Goal: Information Seeking & Learning: Learn about a topic

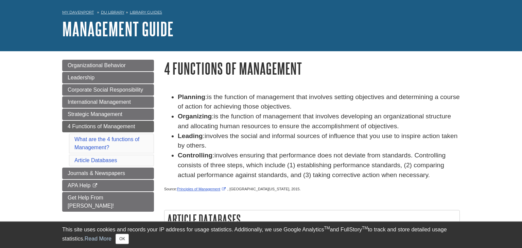
scroll to position [36, 0]
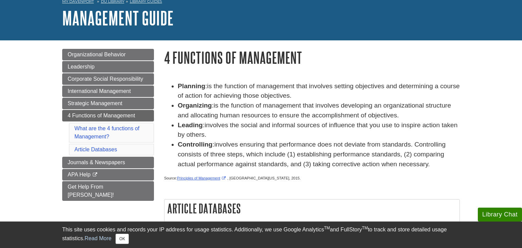
drag, startPoint x: 173, startPoint y: 86, endPoint x: 228, endPoint y: 87, distance: 55.0
click at [320, 140] on li "Leading : involves the social and informal sources of influence that you use to…" at bounding box center [319, 131] width 282 height 20
drag, startPoint x: 172, startPoint y: 85, endPoint x: 214, endPoint y: 87, distance: 41.8
click at [260, 88] on li "Planning : is the function of management that involves setting objectives and d…" at bounding box center [319, 92] width 282 height 20
drag, startPoint x: 233, startPoint y: 86, endPoint x: 292, endPoint y: 88, distance: 59.4
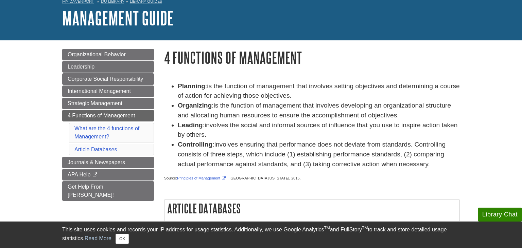
click at [292, 88] on li "Planning : is the function of management that involves setting objectives and d…" at bounding box center [319, 92] width 282 height 20
click at [221, 69] on div "Planning : is the function of management that involves setting objectives and d…" at bounding box center [312, 191] width 306 height 251
drag, startPoint x: 177, startPoint y: 85, endPoint x: 289, endPoint y: 92, distance: 111.6
click at [292, 91] on li "Planning : is the function of management that involves setting objectives and d…" at bounding box center [319, 92] width 282 height 20
drag, startPoint x: 212, startPoint y: 85, endPoint x: 259, endPoint y: 89, distance: 46.7
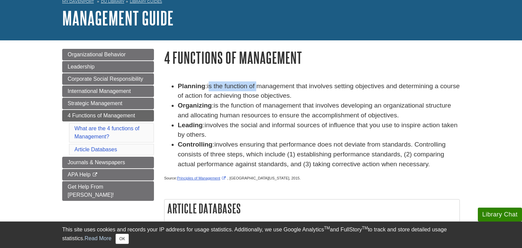
click at [259, 89] on span "is the function of management that involves setting objectives and determining …" at bounding box center [319, 91] width 282 height 17
click at [233, 77] on div "Planning : is the function of management that involves setting objectives and d…" at bounding box center [312, 196] width 306 height 243
drag, startPoint x: 209, startPoint y: 85, endPoint x: 415, endPoint y: 164, distance: 221.1
click at [415, 164] on ul "Planning : is the function of management that involves setting objectives and d…" at bounding box center [311, 126] width 295 height 88
copy ul "is the function of management that involves setting objectives and determining …"
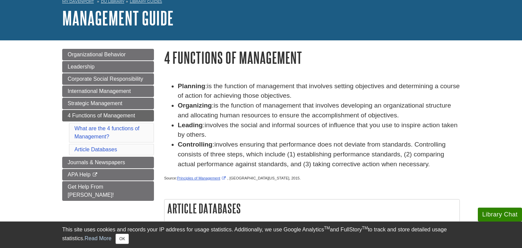
click at [290, 130] on li "Leading : involves the social and informal sources of influence that you use to…" at bounding box center [319, 131] width 282 height 20
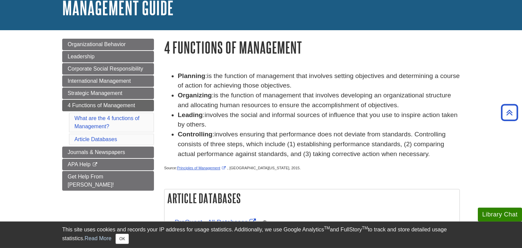
scroll to position [0, 0]
